Goal: Task Accomplishment & Management: Manage account settings

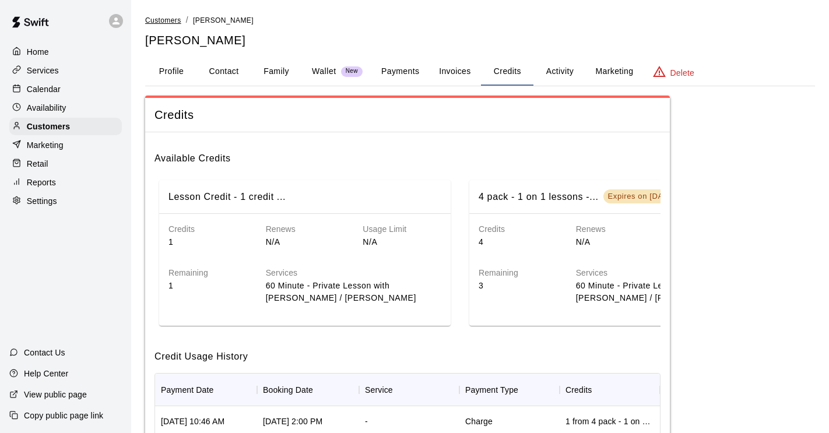
click at [160, 23] on span "Customers" at bounding box center [163, 20] width 36 height 8
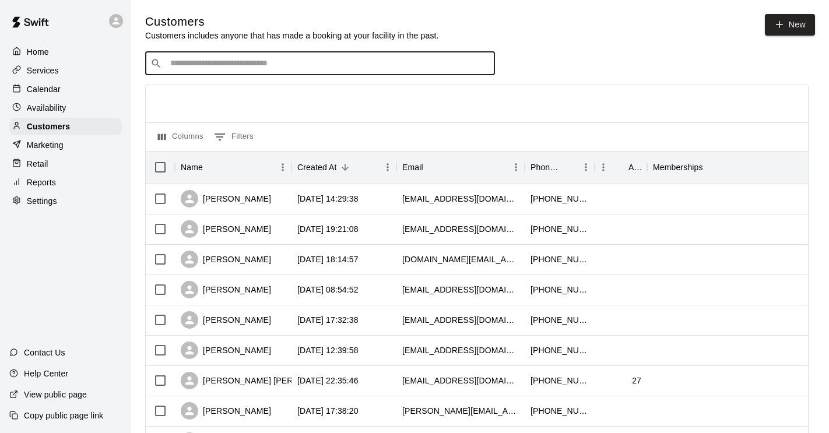
click at [226, 64] on input "Search customers by name or email" at bounding box center [328, 64] width 323 height 12
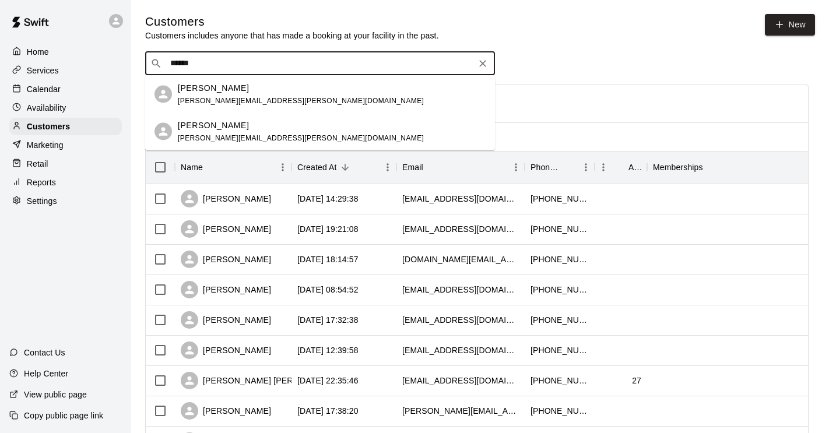
type input "******"
click at [58, 92] on p "Calendar" at bounding box center [44, 89] width 34 height 12
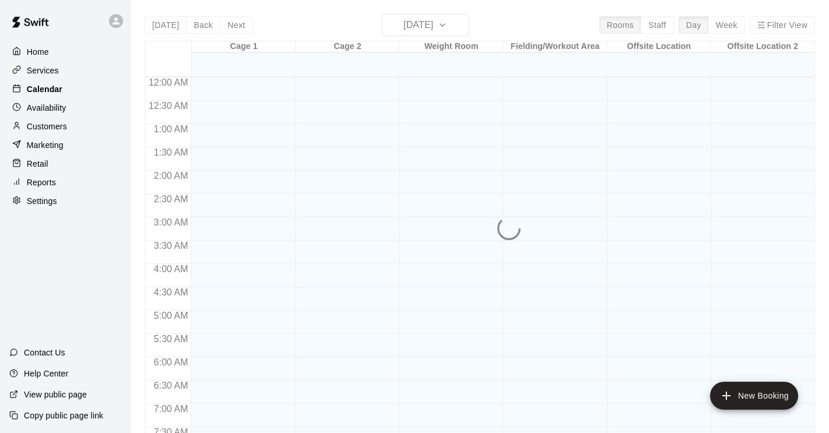
scroll to position [490, 0]
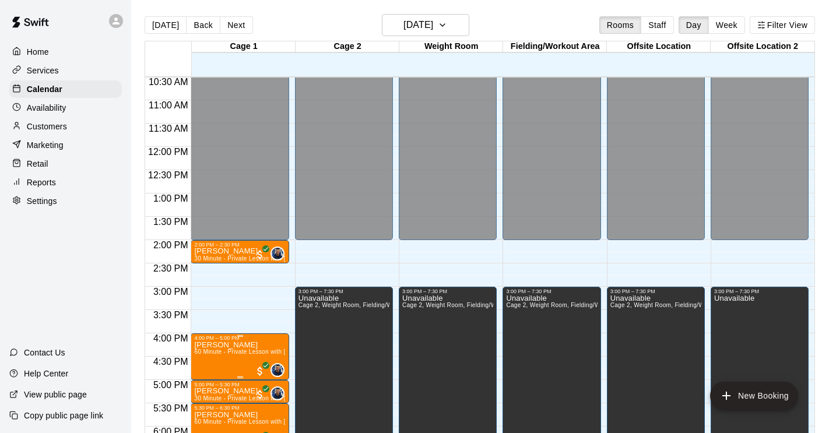
click at [232, 352] on span "60 Minute - Private Lesson with [PERSON_NAME] / [PERSON_NAME]" at bounding box center [291, 352] width 195 height 6
click at [208, 410] on icon "delete" at bounding box center [206, 412] width 8 height 10
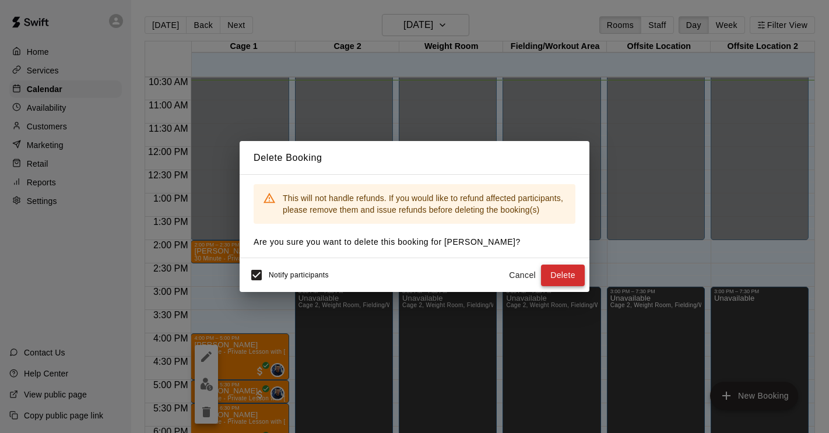
click at [573, 276] on button "Delete" at bounding box center [563, 276] width 44 height 22
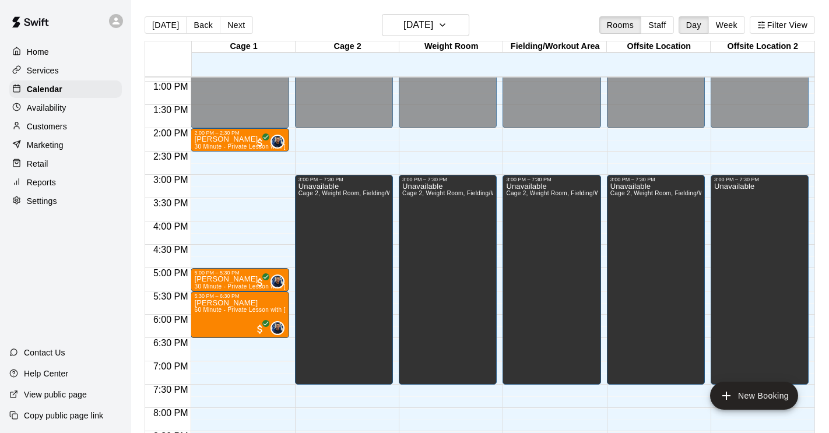
scroll to position [607, 0]
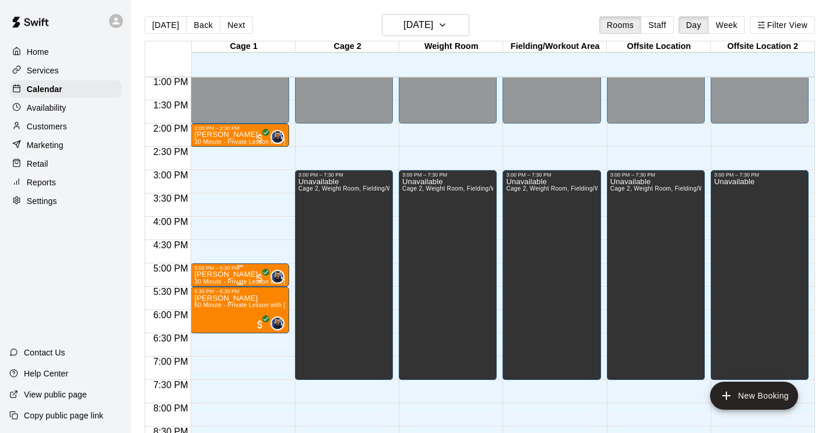
click at [238, 275] on p "[PERSON_NAME]" at bounding box center [239, 275] width 91 height 0
click at [211, 341] on icon "delete" at bounding box center [206, 343] width 14 height 14
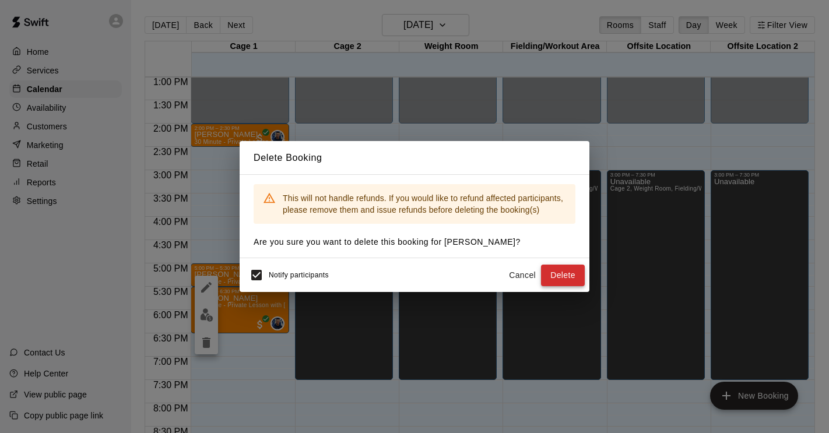
click at [553, 275] on button "Delete" at bounding box center [563, 276] width 44 height 22
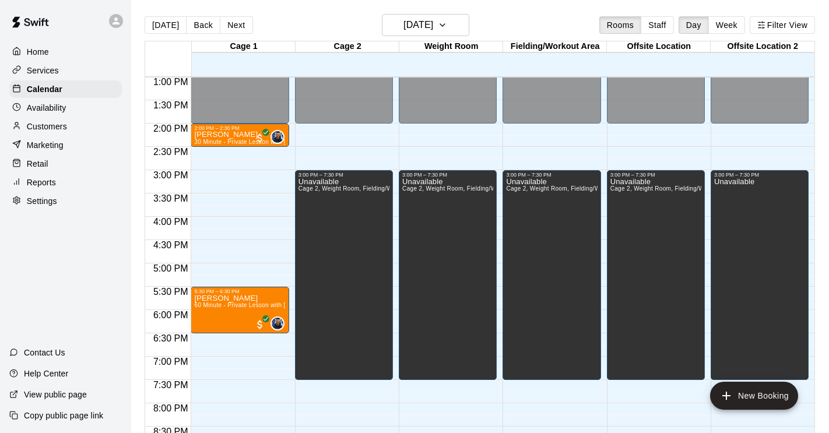
click at [73, 132] on div "Customers" at bounding box center [65, 126] width 112 height 17
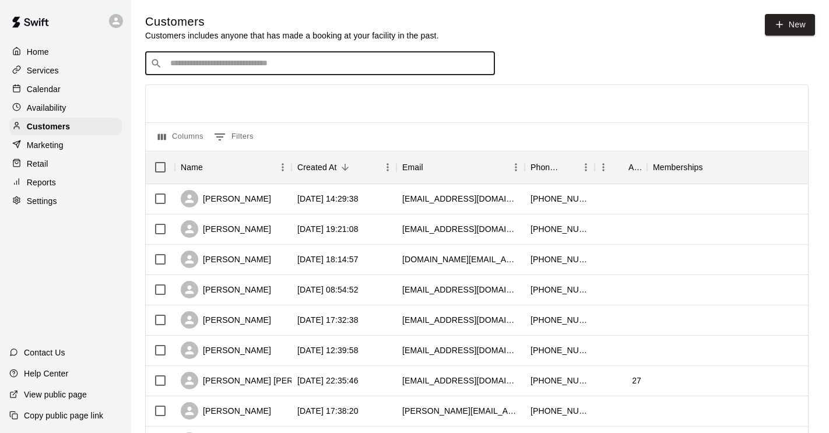
click at [283, 62] on input "Search customers by name or email" at bounding box center [328, 64] width 323 height 12
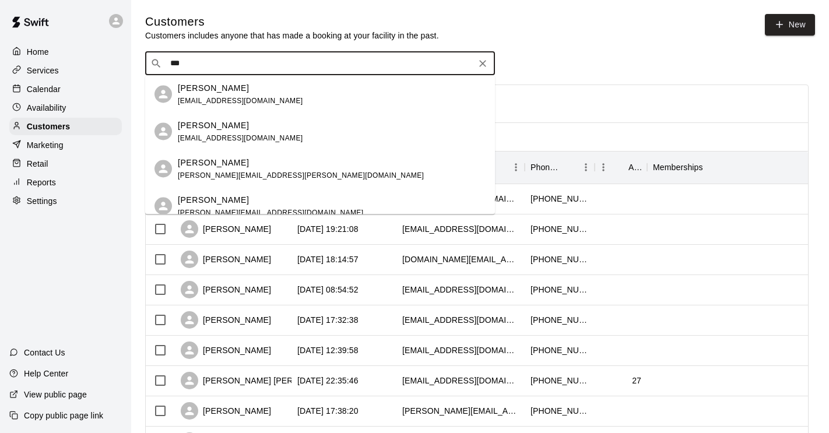
type input "***"
